Goal: Find contact information: Obtain details needed to contact an individual or organization

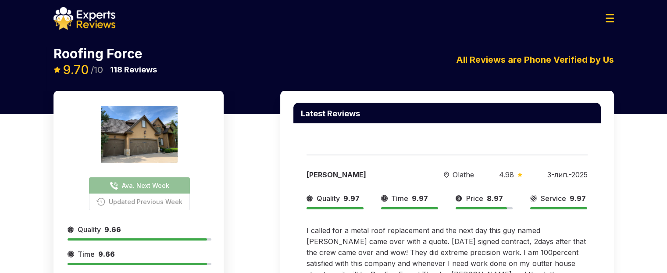
click at [142, 106] on span "Ava. Next Week" at bounding box center [145, 185] width 47 height 9
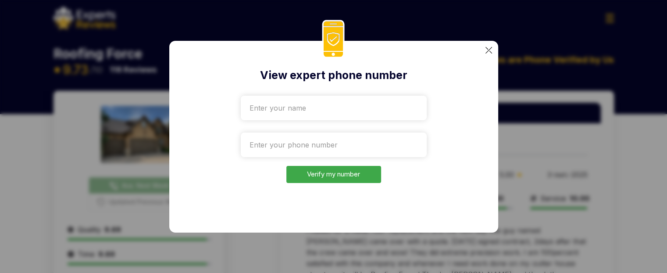
click at [283, 106] on input "text" at bounding box center [334, 108] width 186 height 25
type input "Nazarii"
click at [281, 106] on input "tel" at bounding box center [334, 145] width 186 height 25
type input "[PHONE_NUMBER]"
click at [339, 106] on button "Verify my number" at bounding box center [334, 174] width 95 height 17
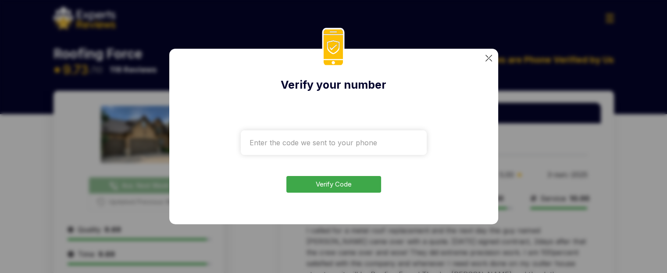
click at [287, 106] on input "text" at bounding box center [334, 142] width 186 height 25
type input "4001"
click at [331, 106] on button "Verify Code" at bounding box center [334, 184] width 95 height 17
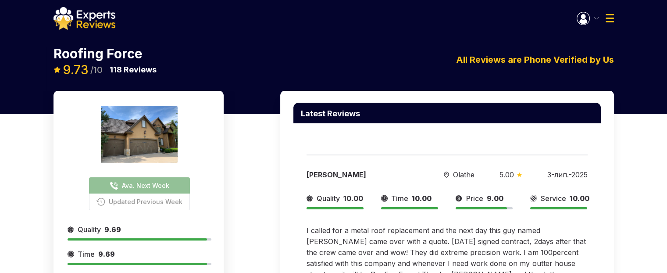
click at [139, 106] on span "Ava. Next Week" at bounding box center [145, 185] width 47 height 9
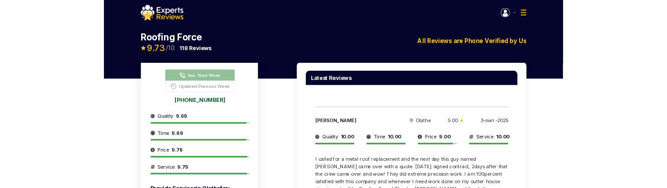
scroll to position [88, 0]
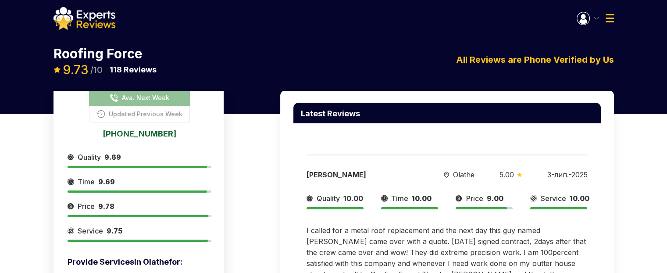
click at [140, 106] on link "[PHONE_NUMBER]" at bounding box center [140, 133] width 144 height 8
click at [34, 106] on div "Ava. Next Week Updated Previous Week 919-374-8960 Provide Services in Olathe fo…" at bounding box center [333, 231] width 667 height 283
click at [147, 106] on link "[PHONE_NUMBER]" at bounding box center [140, 133] width 144 height 8
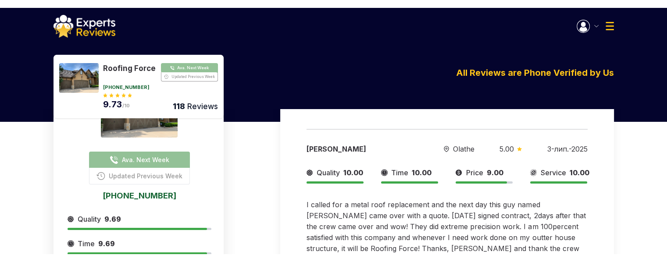
scroll to position [33, 0]
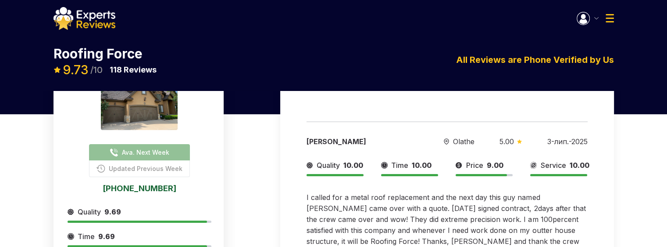
click at [136, 106] on link "[PHONE_NUMBER]" at bounding box center [140, 188] width 144 height 8
click at [153, 106] on span "Ava. Next Week" at bounding box center [145, 151] width 47 height 9
click at [151, 106] on link "[PHONE_NUMBER]" at bounding box center [140, 188] width 144 height 8
drag, startPoint x: 0, startPoint y: 144, endPoint x: 18, endPoint y: 143, distance: 17.6
click at [8, 106] on div "Ava. Next Week Updated Previous Week 919-374-8960 Provide Services in Olathe fo…" at bounding box center [333, 185] width 667 height 257
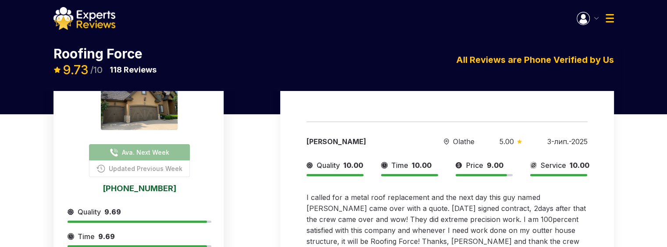
drag, startPoint x: 29, startPoint y: 119, endPoint x: 97, endPoint y: 122, distance: 68.1
click at [29, 106] on div "Ava. Next Week Updated Previous Week 919-374-8960 Provide Services in Olathe fo…" at bounding box center [333, 185] width 667 height 257
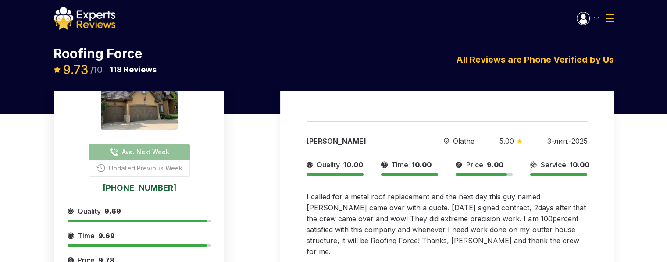
scroll to position [23, 0]
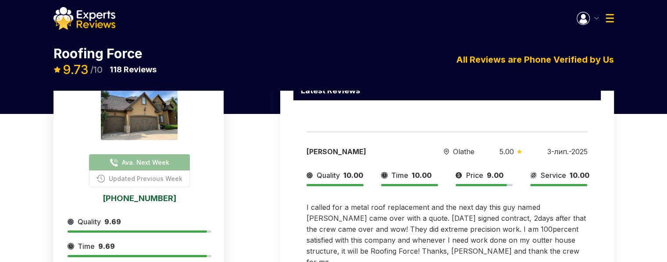
click at [70, 18] on img at bounding box center [85, 18] width 62 height 23
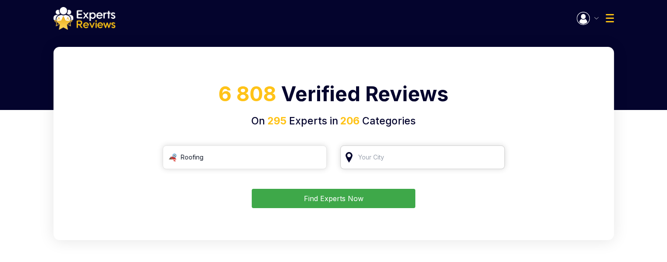
click at [366, 106] on input "search" at bounding box center [423, 158] width 165 height 24
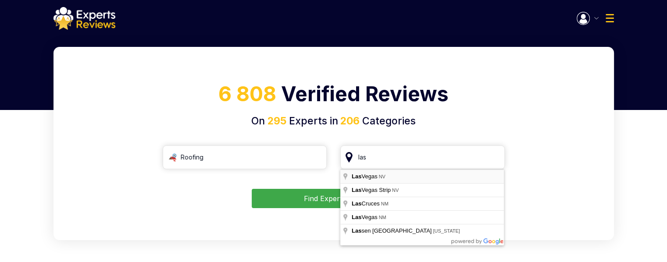
type input "[GEOGRAPHIC_DATA], [GEOGRAPHIC_DATA]"
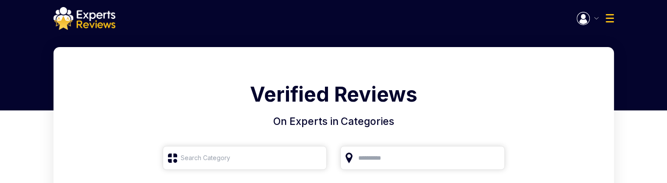
type input "Roofing"
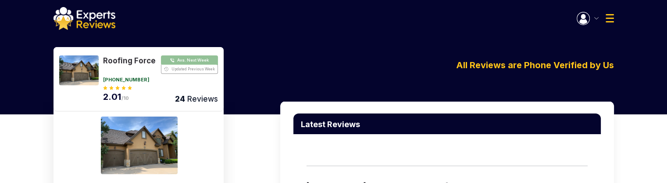
scroll to position [33, 0]
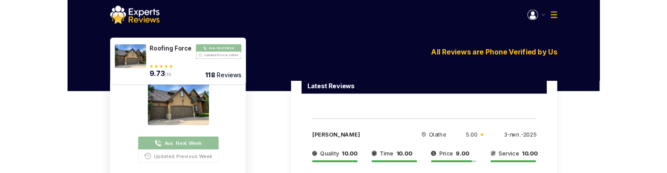
scroll to position [88, 0]
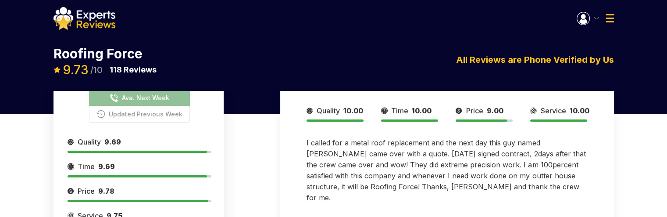
click at [133, 65] on span "Ava. Next Week" at bounding box center [145, 97] width 47 height 9
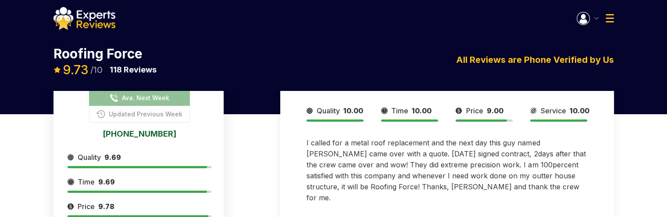
click at [142, 65] on link "[PHONE_NUMBER]" at bounding box center [140, 133] width 144 height 8
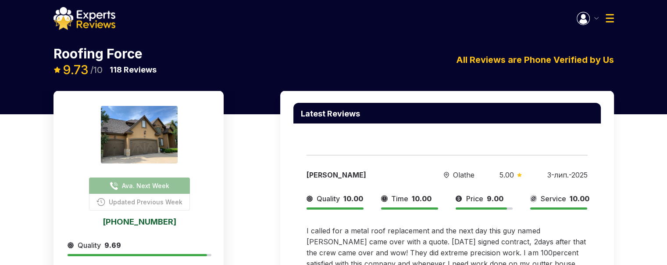
scroll to position [44, 0]
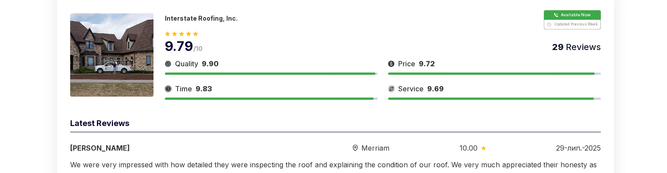
scroll to position [555, 0]
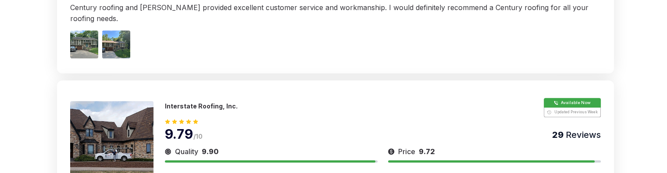
click at [118, 111] on img at bounding box center [111, 142] width 83 height 83
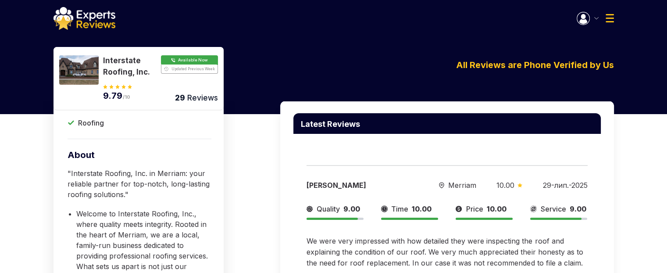
scroll to position [117, 0]
